Goal: Task Accomplishment & Management: Complete application form

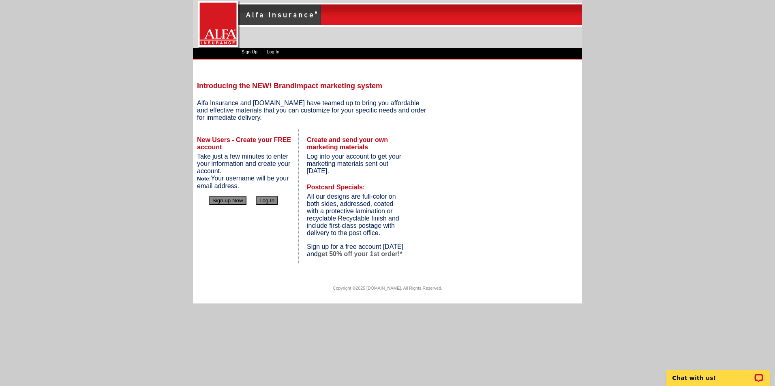
click at [232, 201] on button "Sign up Now" at bounding box center [227, 200] width 37 height 9
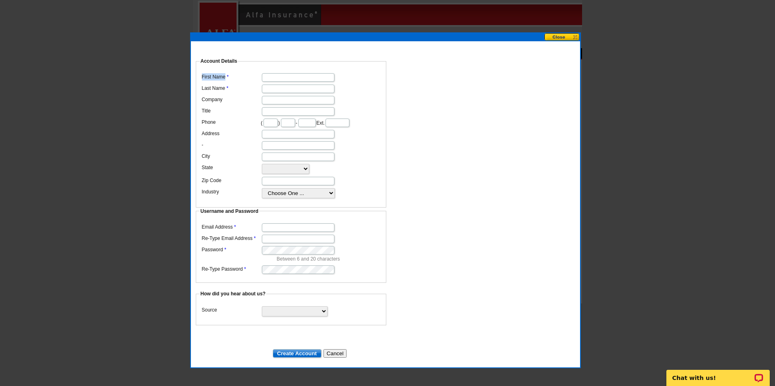
click at [290, 64] on fieldset "Account Details First Name Last Name Company Title Phone ( ) - Ext. Address - C…" at bounding box center [291, 133] width 190 height 150
drag, startPoint x: 290, startPoint y: 64, endPoint x: 287, endPoint y: 68, distance: 4.9
click at [287, 71] on dd at bounding box center [291, 76] width 182 height 11
click at [279, 73] on input "First Name" at bounding box center [298, 77] width 73 height 9
type input "Will"
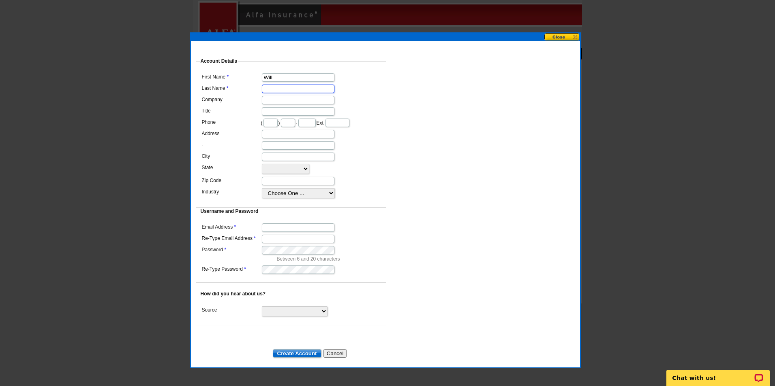
click at [280, 85] on input "Last Name" at bounding box center [298, 89] width 73 height 9
type input "[PERSON_NAME]"
click at [273, 98] on input "Company" at bounding box center [298, 100] width 73 height 9
type input "Alfa Insurance"
click at [271, 110] on input "Title" at bounding box center [298, 111] width 73 height 9
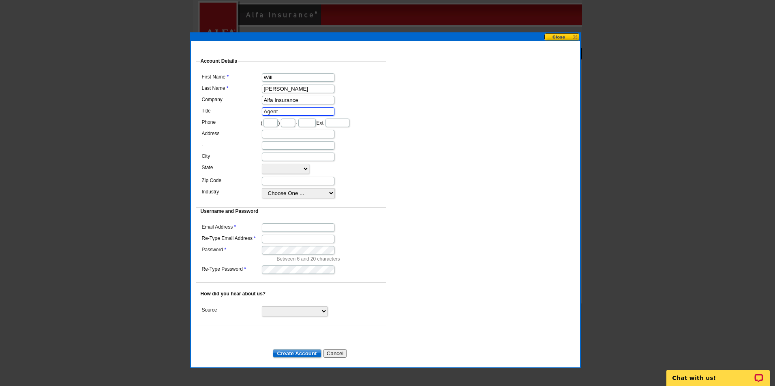
type input "Agent"
click at [275, 120] on input "text" at bounding box center [270, 123] width 14 height 9
type input "601"
click at [295, 119] on input "text" at bounding box center [288, 123] width 14 height 9
type input "616"
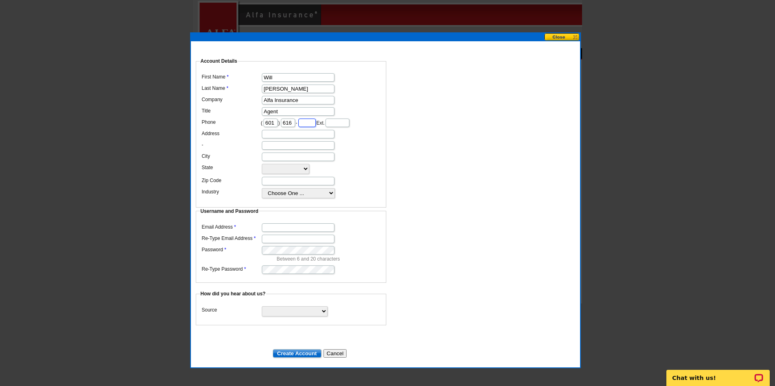
click at [316, 120] on input "text" at bounding box center [306, 123] width 17 height 9
type input "9168"
click at [317, 139] on input "Address" at bounding box center [298, 134] width 73 height 9
type input "[STREET_ADDRESS][PERSON_NAME]"
click at [301, 161] on input "City" at bounding box center [298, 157] width 73 height 9
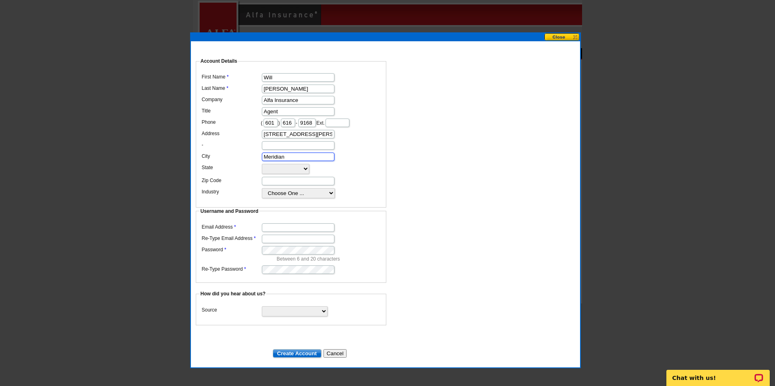
type input "Meridian"
click at [292, 174] on select "[US_STATE] [US_STATE] [US_STATE] [US_STATE] [US_STATE] [US_STATE] [US_STATE] [U…" at bounding box center [285, 169] width 47 height 10
select select "MS"
click at [262, 171] on select "[US_STATE] [US_STATE] [US_STATE] [US_STATE] [US_STATE] [US_STATE] [US_STATE] [U…" at bounding box center [285, 169] width 47 height 10
click at [282, 186] on input "Zip Code" at bounding box center [298, 181] width 73 height 9
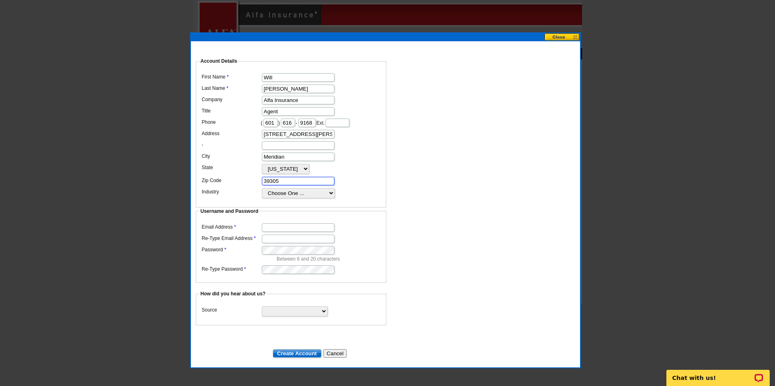
type input "39305"
click at [288, 198] on select "Choose One ... Residential Real Estate Accounting Agriculture Architecture Arts…" at bounding box center [298, 193] width 73 height 10
select select "38"
click at [262, 195] on select "Choose One ... Residential Real Estate Accounting Agriculture Architecture Arts…" at bounding box center [298, 193] width 73 height 10
click at [288, 226] on input "Email Address" at bounding box center [298, 228] width 73 height 9
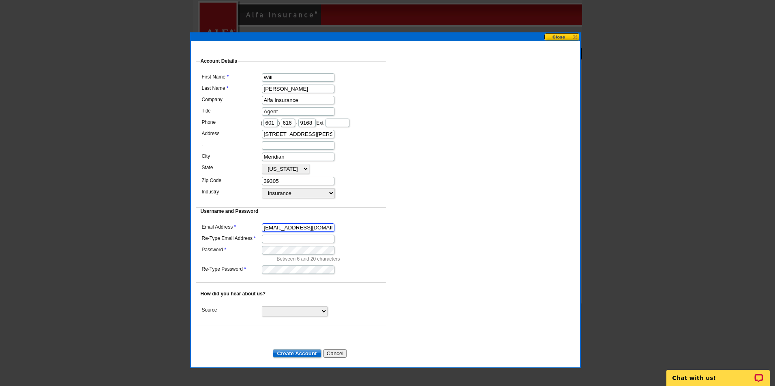
type input "[EMAIL_ADDRESS][DOMAIN_NAME]"
click at [295, 236] on input "Re-Type Email Address" at bounding box center [298, 239] width 73 height 9
type input "[EMAIL_ADDRESS][DOMAIN_NAME]"
drag, startPoint x: 300, startPoint y: 291, endPoint x: 302, endPoint y: 302, distance: 11.1
click at [300, 292] on fieldset "How did you hear about us? Source Search Engine Television Ad Direct Mail Postc…" at bounding box center [291, 307] width 190 height 35
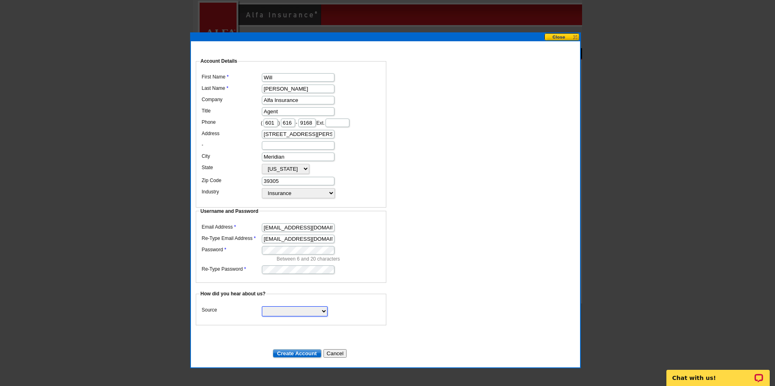
click at [302, 307] on select "Search Engine Television Ad Direct Mail Postcard Email Referred by a friend Oth…" at bounding box center [295, 312] width 66 height 10
select select "other"
click at [262, 307] on select "Search Engine Television Ad Direct Mail Postcard Email Referred by a friend Oth…" at bounding box center [295, 312] width 66 height 10
click at [301, 350] on input "Create Account" at bounding box center [297, 354] width 49 height 9
